Goal: Go to known website: Access a specific website the user already knows

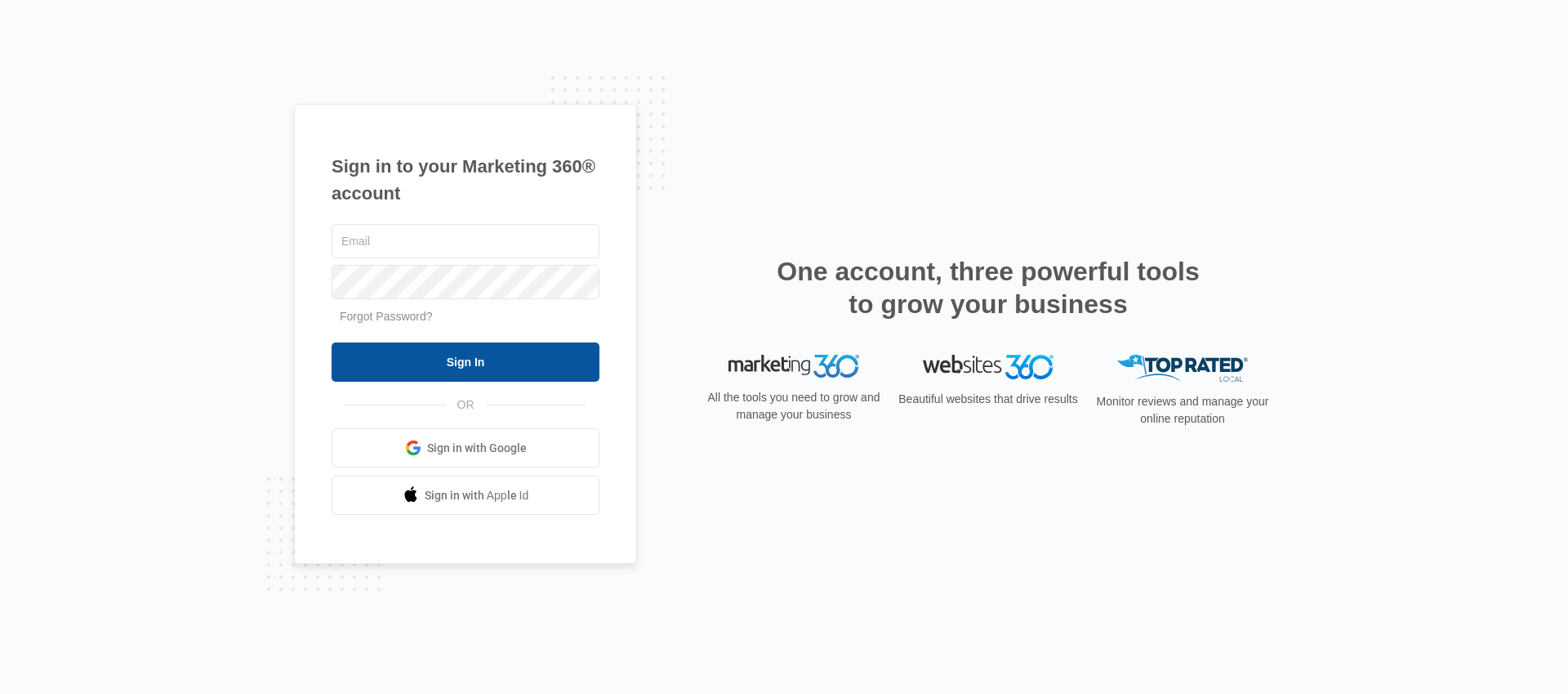
type input "andy.wilczek@madwire.com"
click at [462, 374] on input "Sign In" at bounding box center [466, 362] width 268 height 39
